Goal: Task Accomplishment & Management: Use online tool/utility

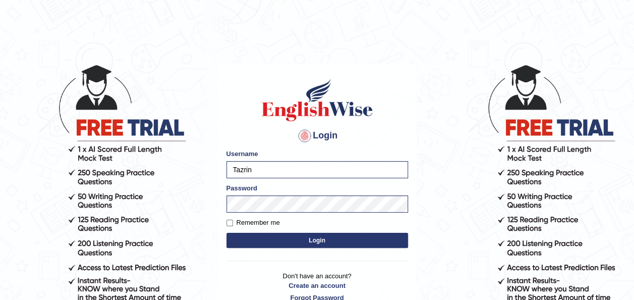
click at [233, 221] on label "Remember me" at bounding box center [253, 222] width 53 height 10
click at [233, 221] on input "Remember me" at bounding box center [230, 222] width 7 height 7
checkbox input "true"
click at [279, 238] on button "Login" at bounding box center [318, 240] width 182 height 15
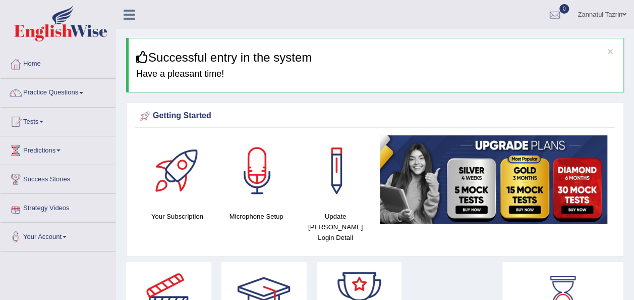
click at [44, 123] on link "Tests" at bounding box center [58, 119] width 115 height 25
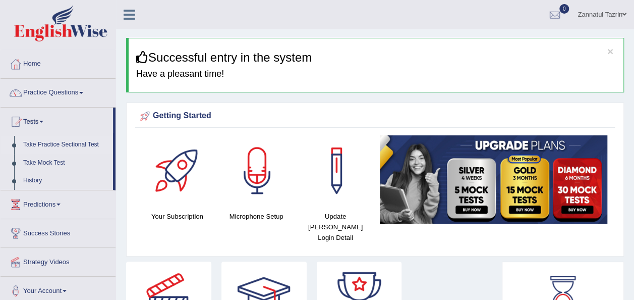
click at [83, 142] on link "Take Practice Sectional Test" at bounding box center [66, 145] width 94 height 18
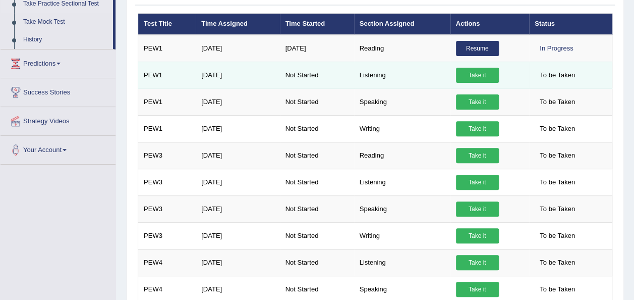
scroll to position [151, 0]
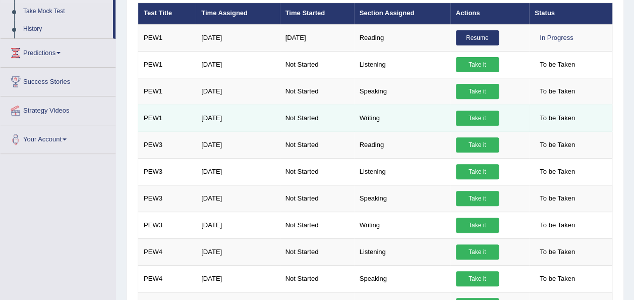
click at [488, 110] on link "Take it" at bounding box center [477, 117] width 43 height 15
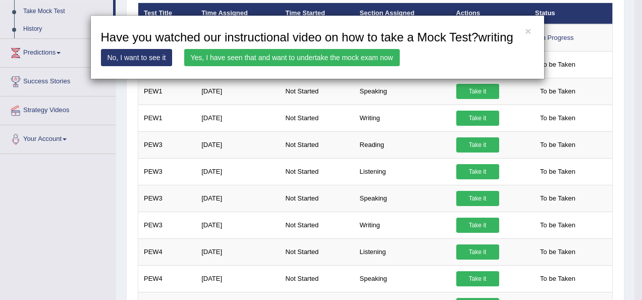
click at [51, 198] on div "× Have you watched our instructional video on how to take a Mock Test?writing N…" at bounding box center [321, 150] width 642 height 300
